Goal: Task Accomplishment & Management: Manage account settings

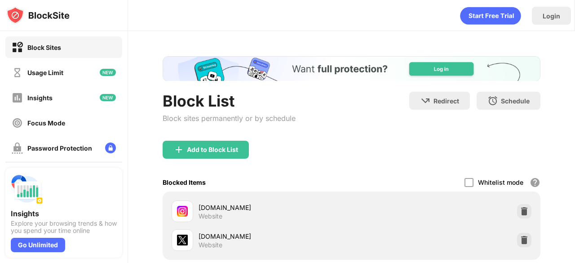
drag, startPoint x: 562, startPoint y: 105, endPoint x: 574, endPoint y: 149, distance: 46.2
click at [574, 149] on div "Login Block List Block sites permanently or by schedule Redirect Choose a site …" at bounding box center [351, 131] width 447 height 263
drag, startPoint x: 517, startPoint y: 240, endPoint x: 517, endPoint y: 235, distance: 5.4
click at [520, 235] on img at bounding box center [524, 239] width 9 height 9
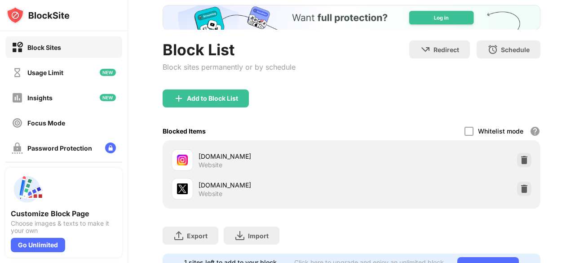
drag, startPoint x: 516, startPoint y: 159, endPoint x: 442, endPoint y: 137, distance: 76.8
click at [450, 144] on div "instagram.com Website x.com Website" at bounding box center [352, 174] width 378 height 68
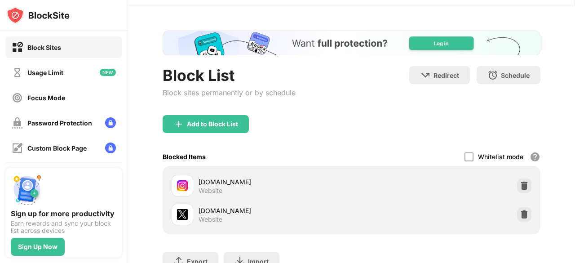
scroll to position [35, 0]
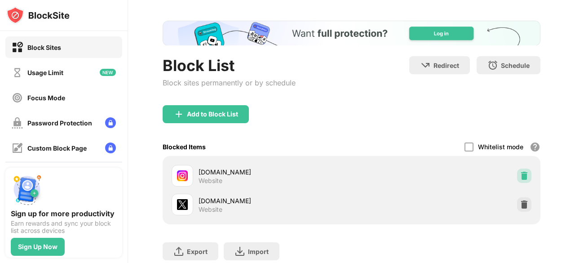
click at [518, 169] on div at bounding box center [524, 175] width 14 height 14
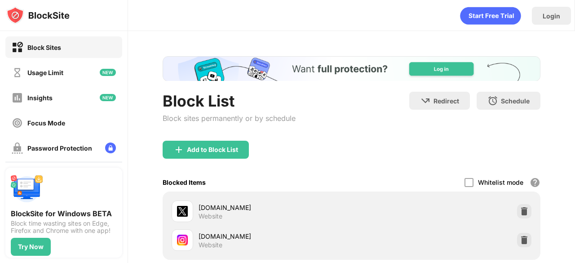
drag, startPoint x: 564, startPoint y: 48, endPoint x: 568, endPoint y: 73, distance: 25.4
click at [568, 73] on div "Login Block List Block sites permanently or by schedule Redirect Choose a site …" at bounding box center [351, 131] width 447 height 263
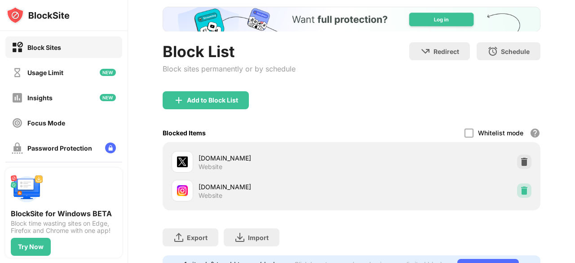
click at [520, 186] on img at bounding box center [524, 190] width 9 height 9
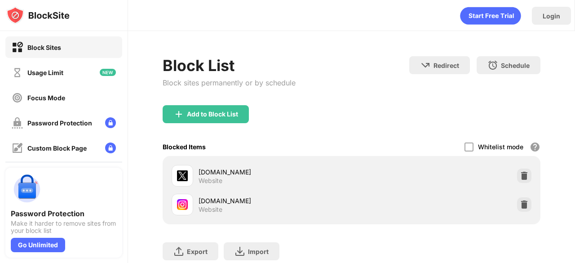
click at [575, 101] on div "Login Block List Block sites permanently or by schedule Redirect Choose a site …" at bounding box center [351, 131] width 447 height 263
click at [575, 115] on div "Login Block List Block sites permanently or by schedule Redirect Choose a site …" at bounding box center [351, 131] width 447 height 263
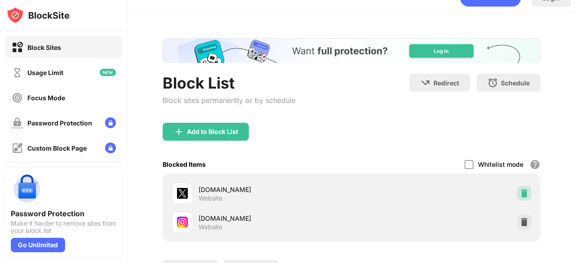
click at [520, 190] on img at bounding box center [524, 193] width 9 height 9
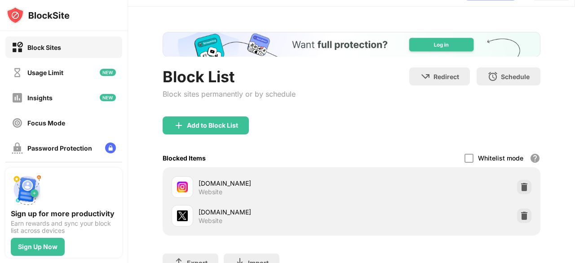
scroll to position [26, 0]
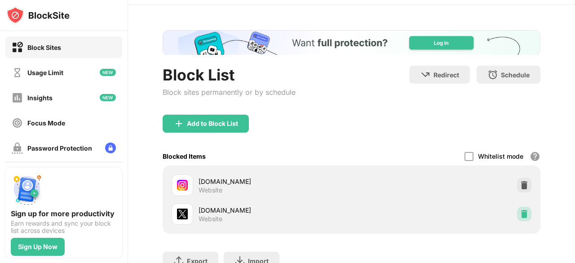
click at [518, 218] on div at bounding box center [524, 214] width 14 height 14
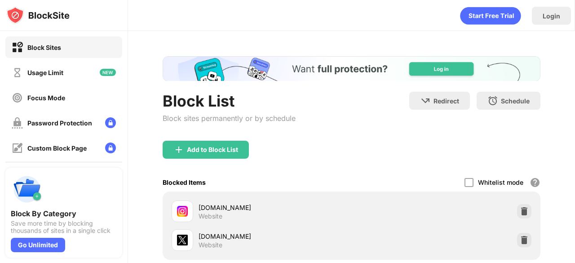
scroll to position [50, 0]
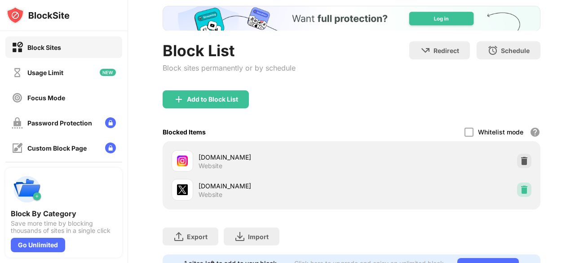
click at [520, 191] on img at bounding box center [524, 189] width 9 height 9
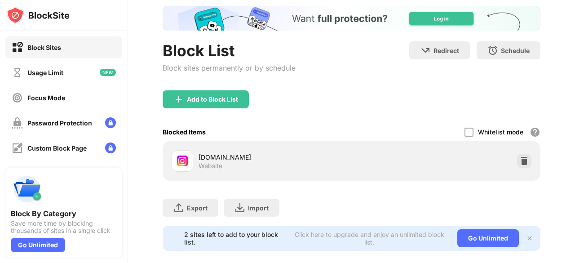
scroll to position [0, 0]
